Goal: Information Seeking & Learning: Learn about a topic

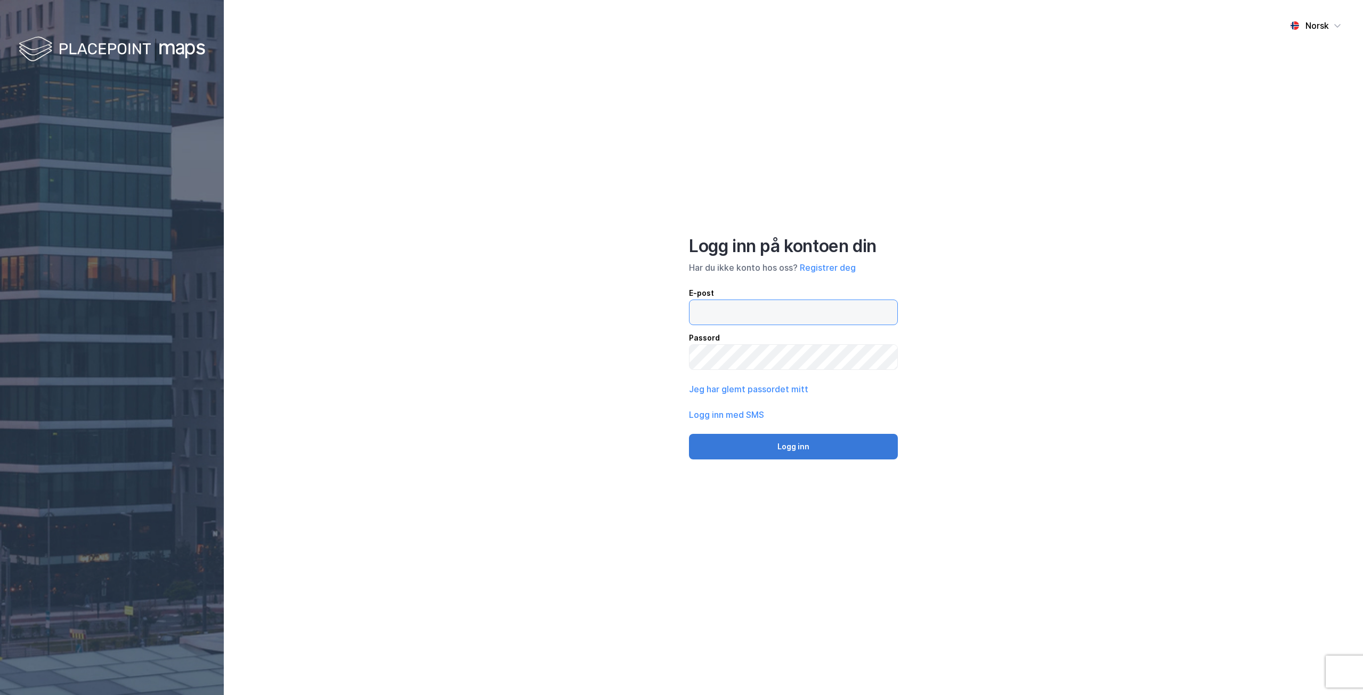
type input "[EMAIL_ADDRESS][PERSON_NAME][DOMAIN_NAME]"
click at [773, 447] on button "Logg inn" at bounding box center [793, 447] width 209 height 26
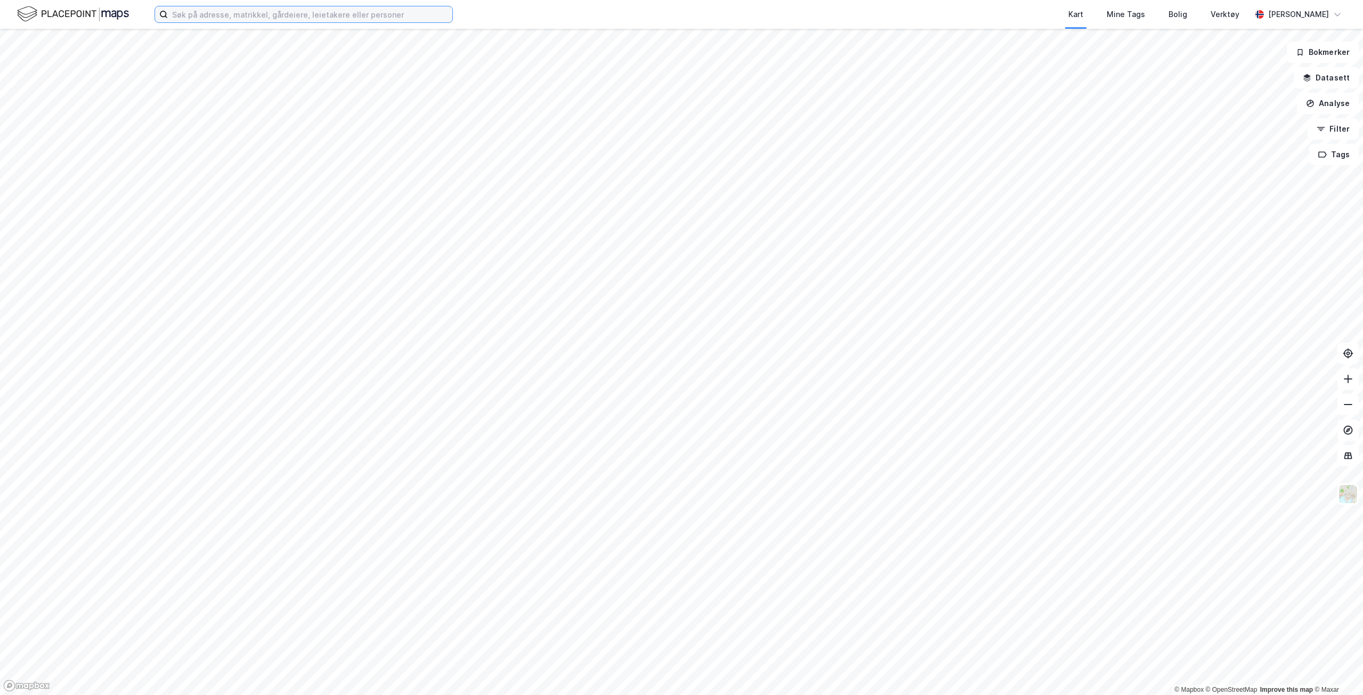
click at [193, 16] on input at bounding box center [310, 14] width 285 height 16
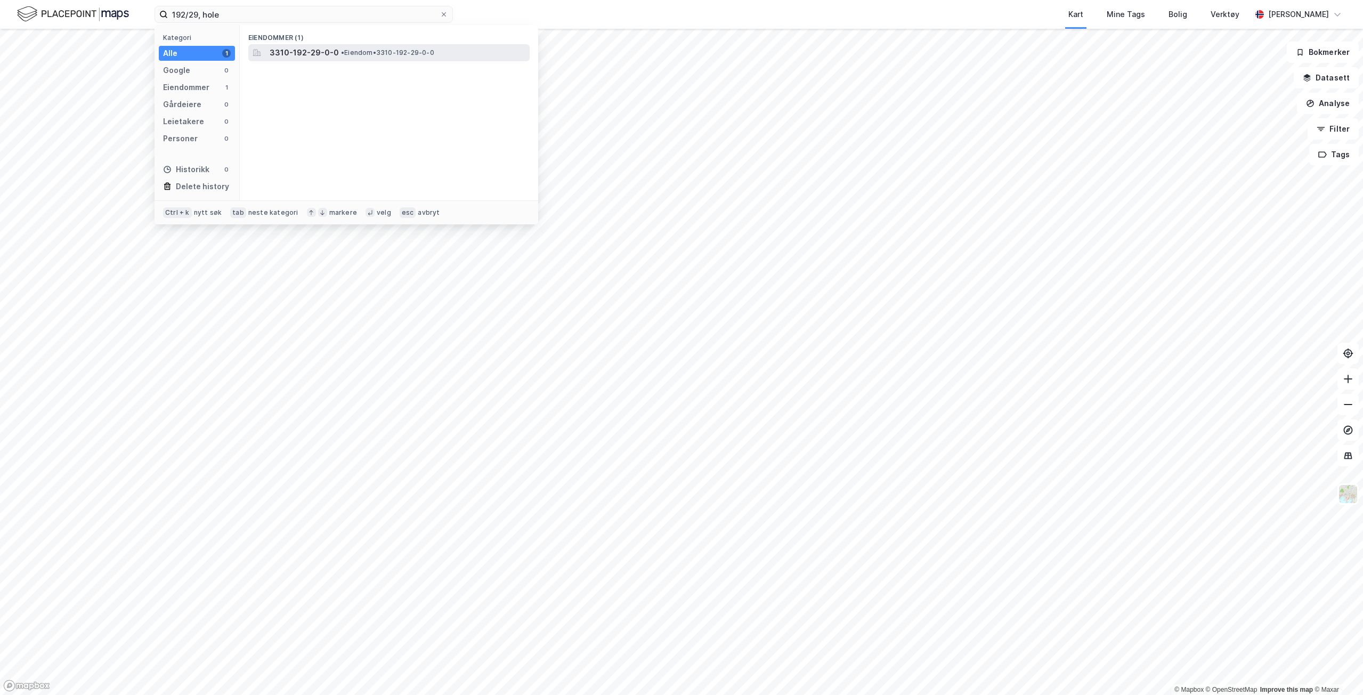
click at [289, 54] on span "3310-192-29-0-0" at bounding box center [304, 52] width 69 height 13
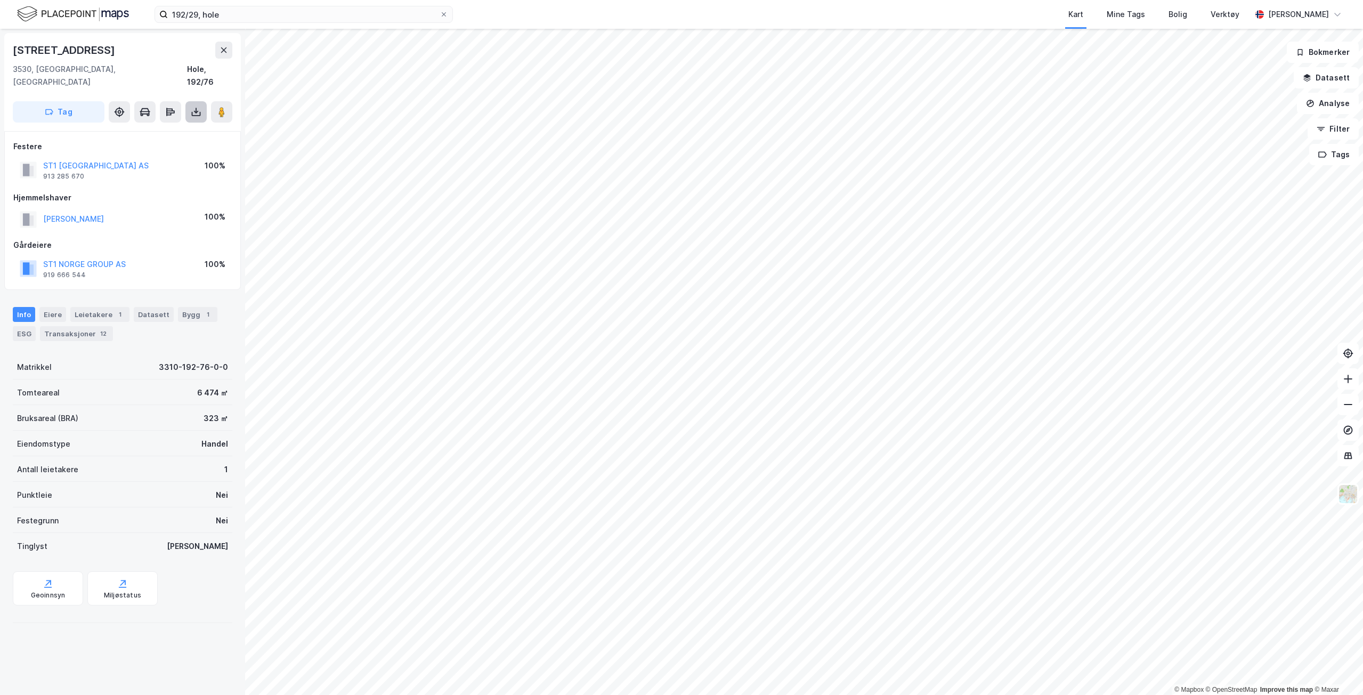
click at [201, 101] on button at bounding box center [195, 111] width 21 height 21
click at [162, 125] on div "Last ned grunnbok" at bounding box center [149, 133] width 113 height 17
click at [198, 20] on input "192/29, hole" at bounding box center [304, 14] width 272 height 16
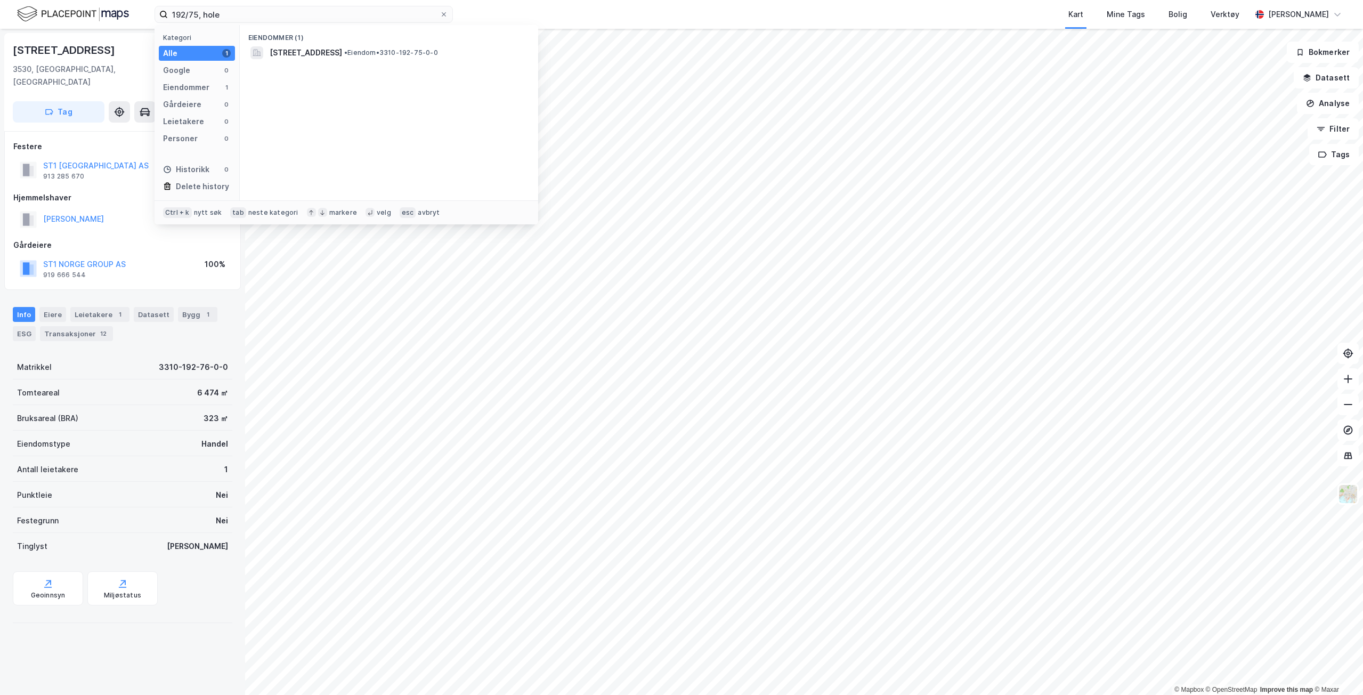
click at [331, 63] on div "Eiendommer (1) Holeveien 1739, 3530, RØYSE, HOLE • Eiendom • 3310-192-75-0-0" at bounding box center [389, 112] width 298 height 175
click at [342, 56] on span "[STREET_ADDRESS]" at bounding box center [306, 52] width 72 height 13
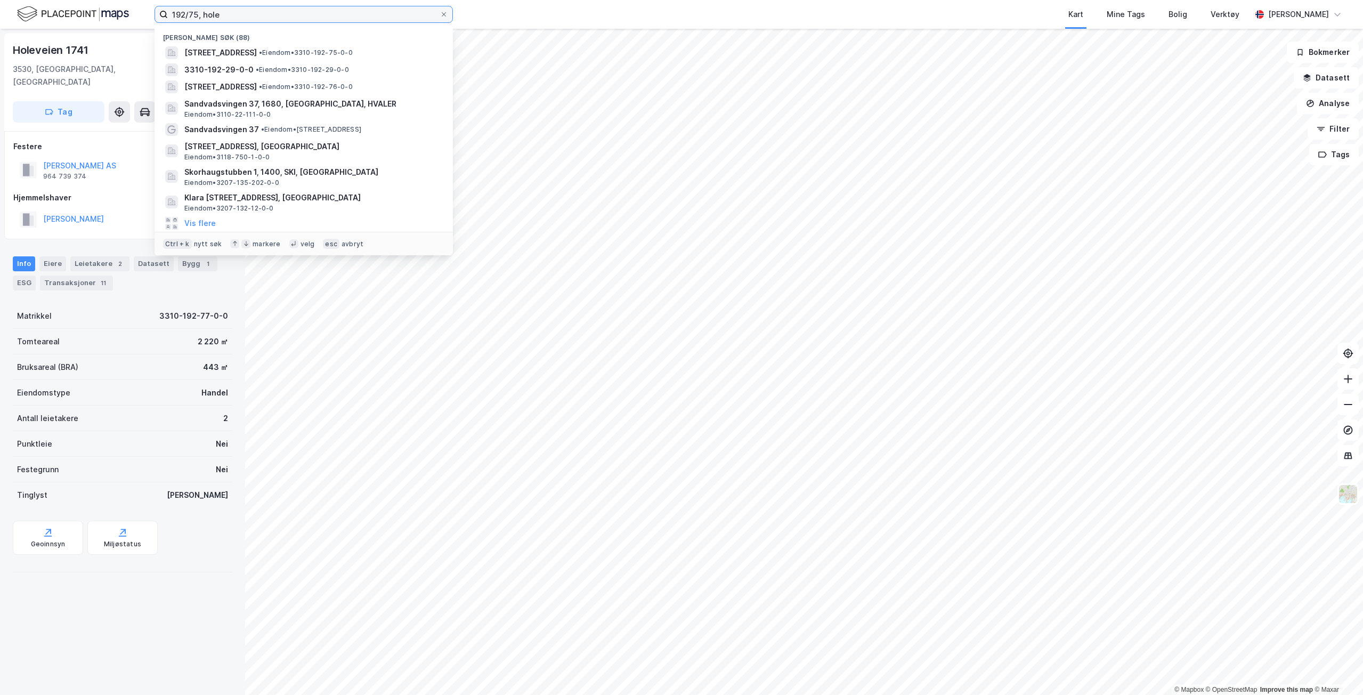
click at [195, 11] on input "192/75, hole" at bounding box center [304, 14] width 272 height 16
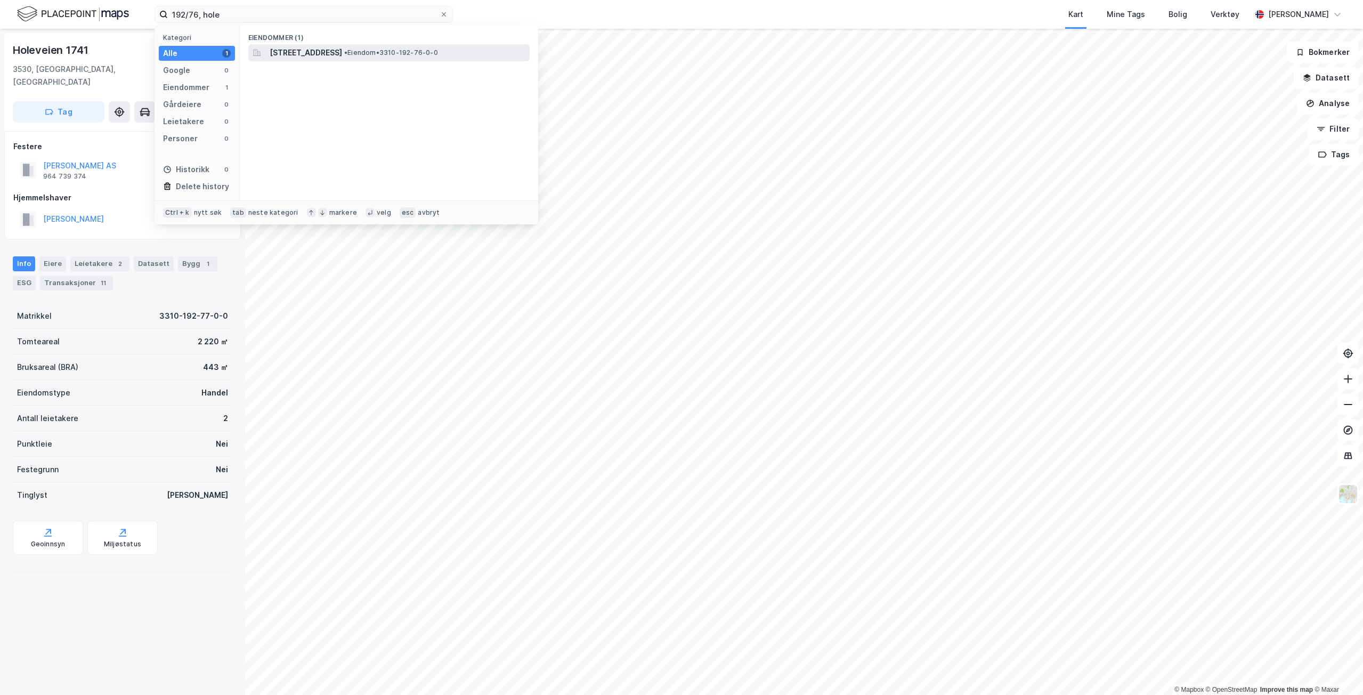
click at [331, 60] on div "[STREET_ADDRESS] • Eiendom • 3310-192-76-0-0" at bounding box center [388, 52] width 281 height 17
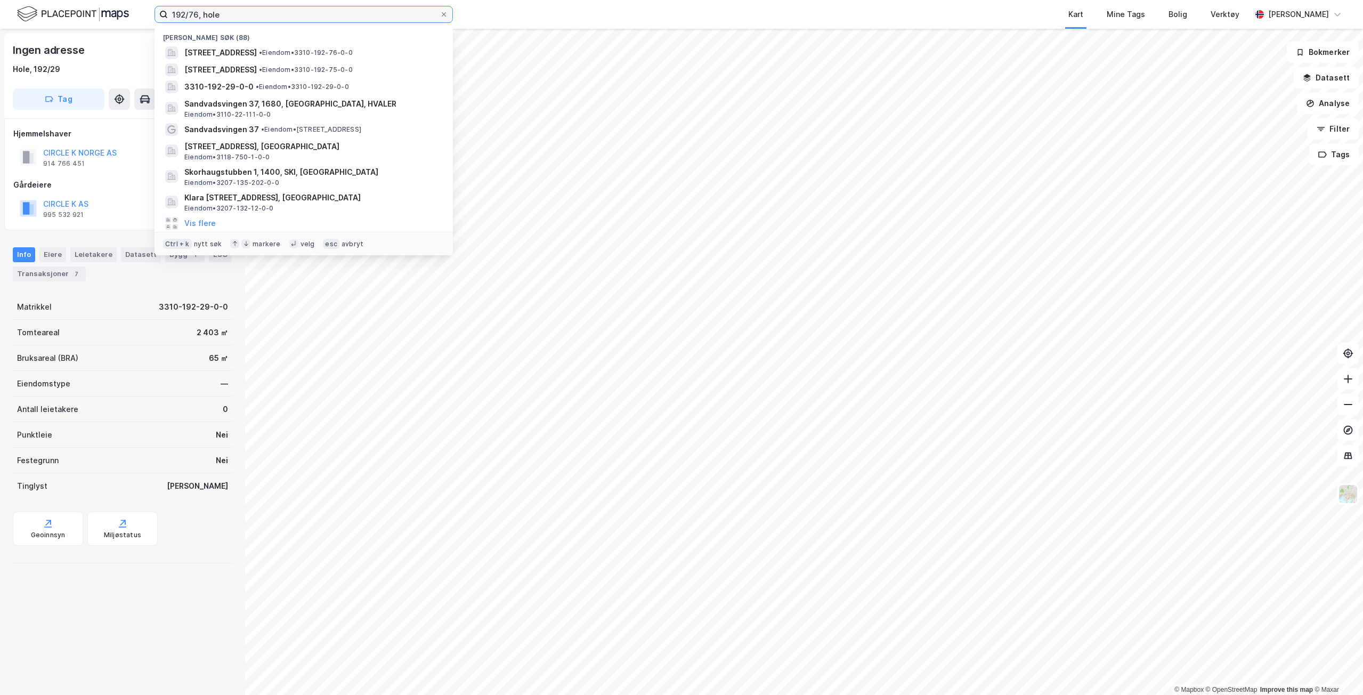
click at [205, 20] on input "192/76, hole" at bounding box center [304, 14] width 272 height 16
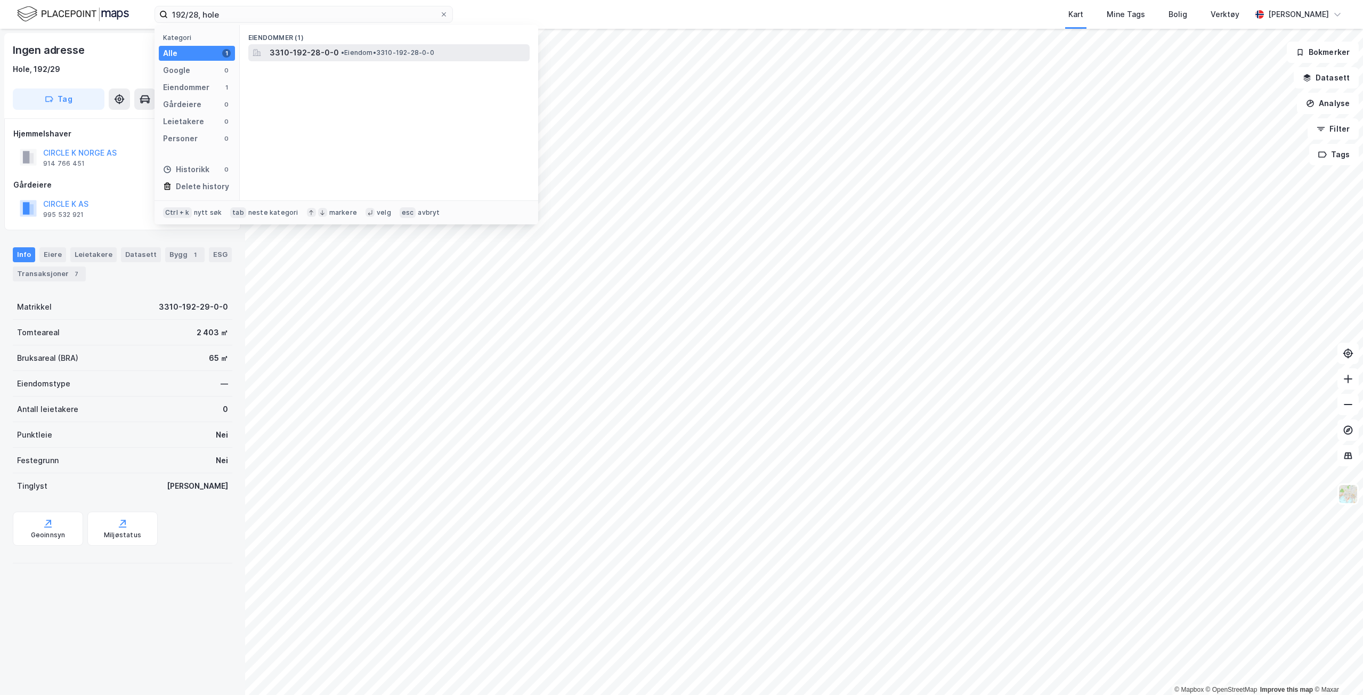
click at [327, 58] on span "3310-192-28-0-0" at bounding box center [304, 52] width 69 height 13
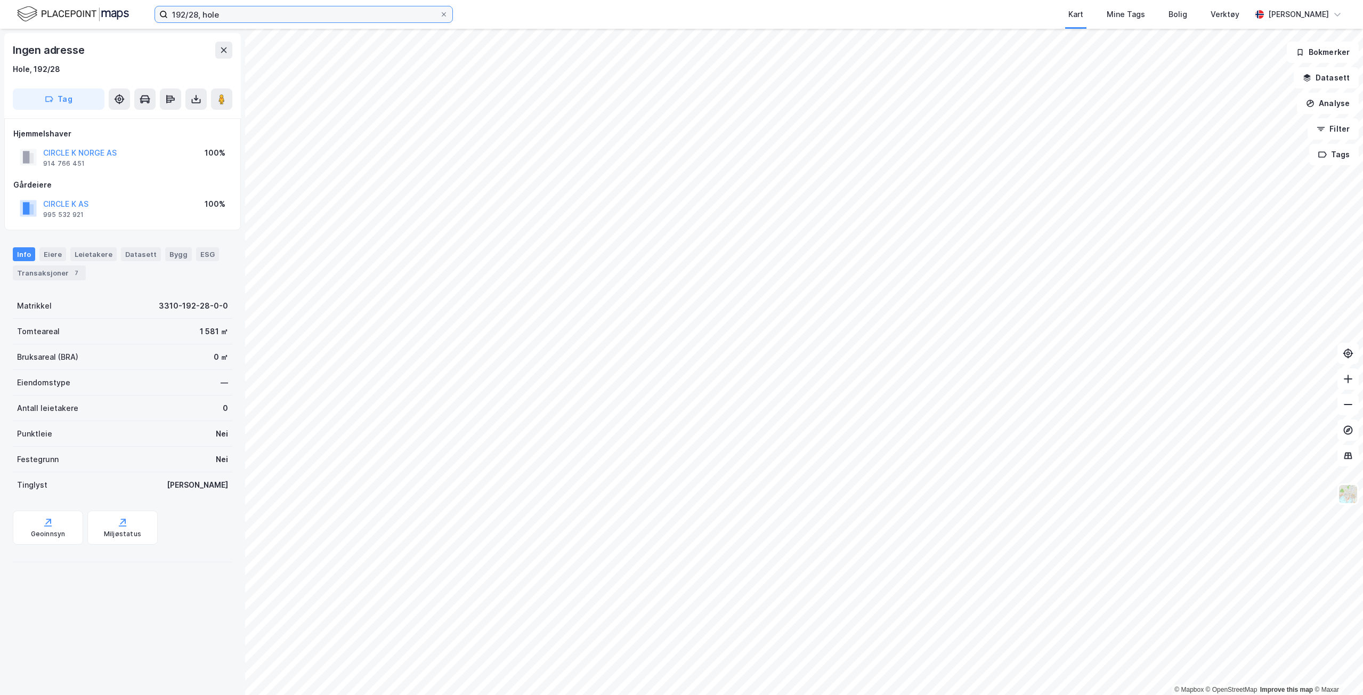
click at [196, 14] on input "192/28, hole" at bounding box center [304, 14] width 272 height 16
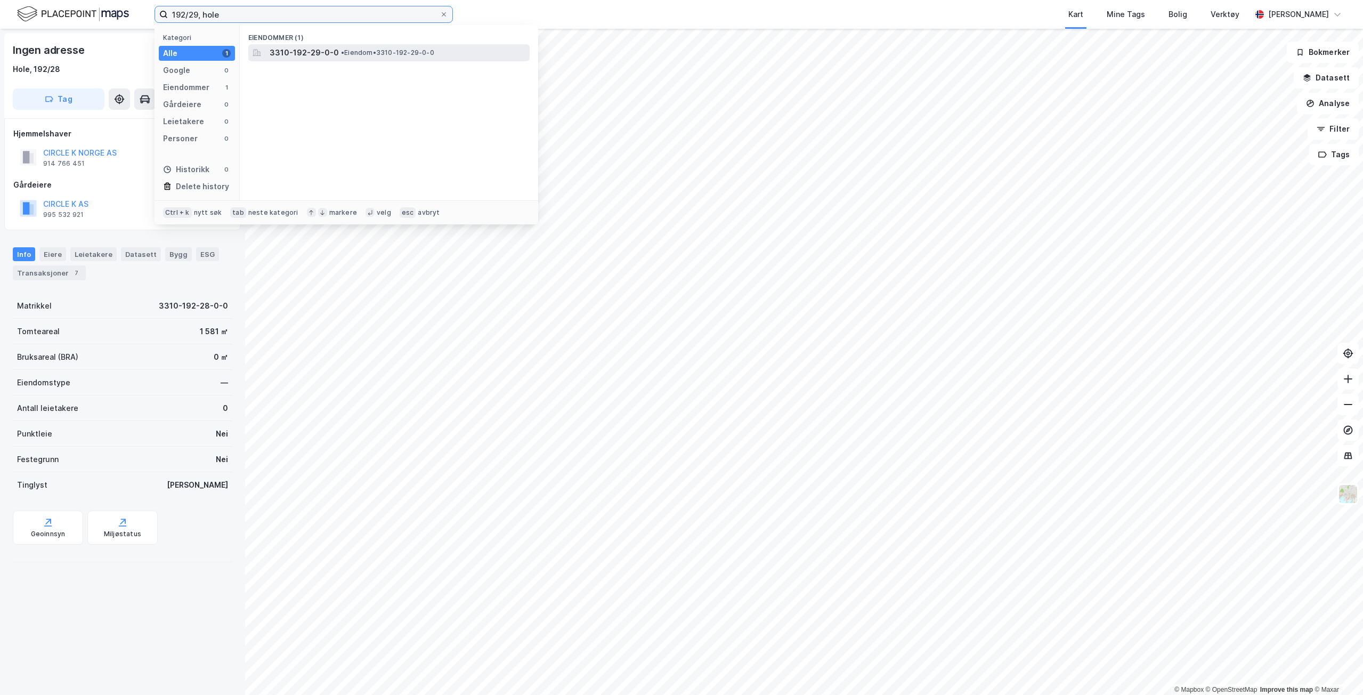
type input "192/29, hole"
click at [275, 47] on span "3310-192-29-0-0" at bounding box center [304, 52] width 69 height 13
